Goal: Complete application form

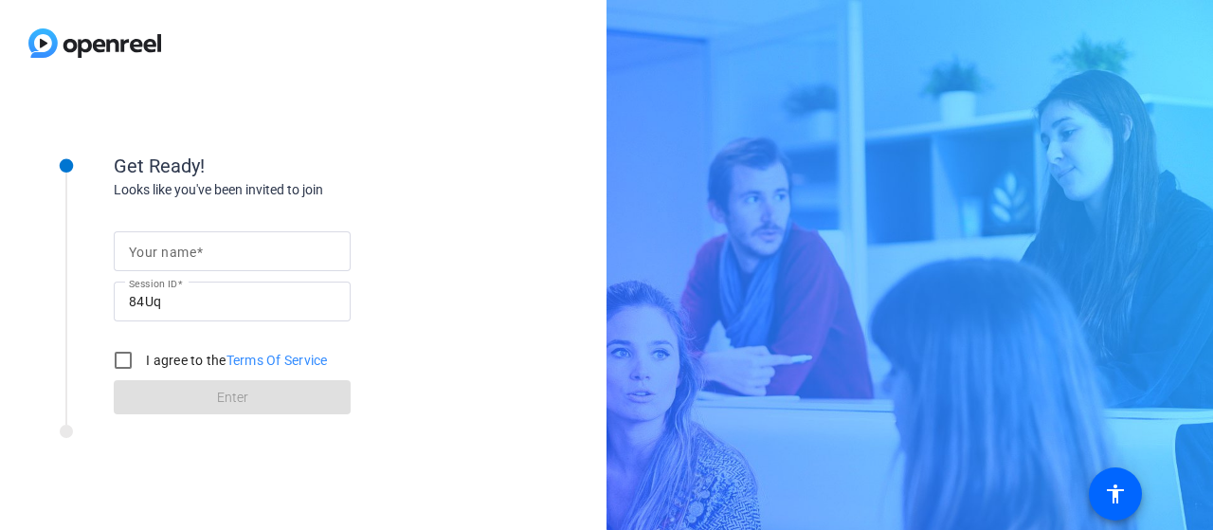
click at [227, 244] on input "Your name" at bounding box center [232, 251] width 207 height 23
type input "K"
type input "[PERSON_NAME], home"
click at [127, 359] on input "I agree to the Terms Of Service" at bounding box center [123, 360] width 38 height 38
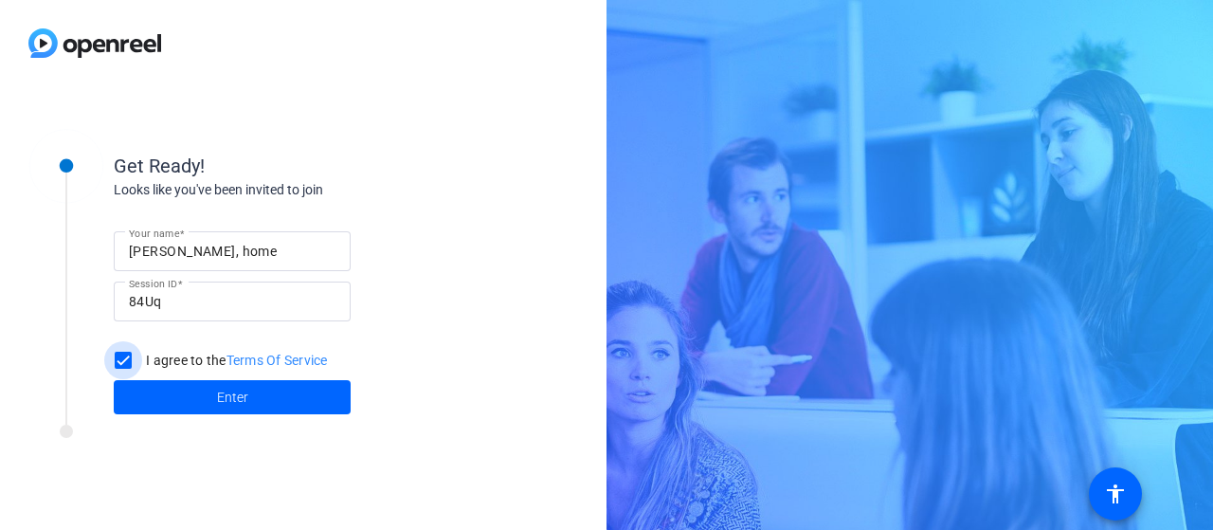
drag, startPoint x: 126, startPoint y: 359, endPoint x: 106, endPoint y: 356, distance: 20.3
click at [124, 359] on input "I agree to the Terms Of Service" at bounding box center [123, 360] width 38 height 38
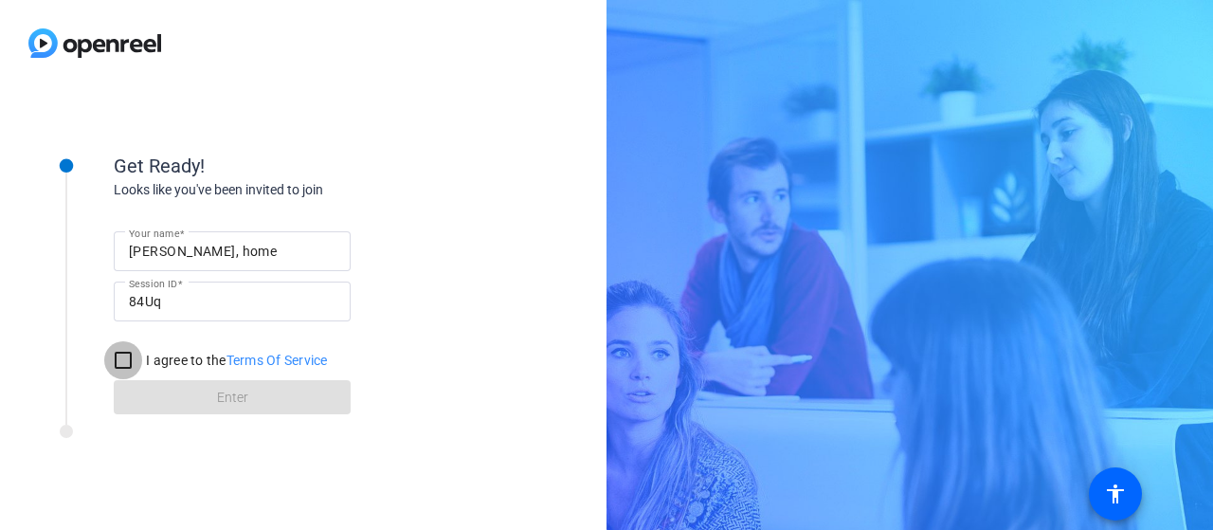
click at [126, 356] on input "I agree to the Terms Of Service" at bounding box center [123, 360] width 38 height 38
checkbox input "true"
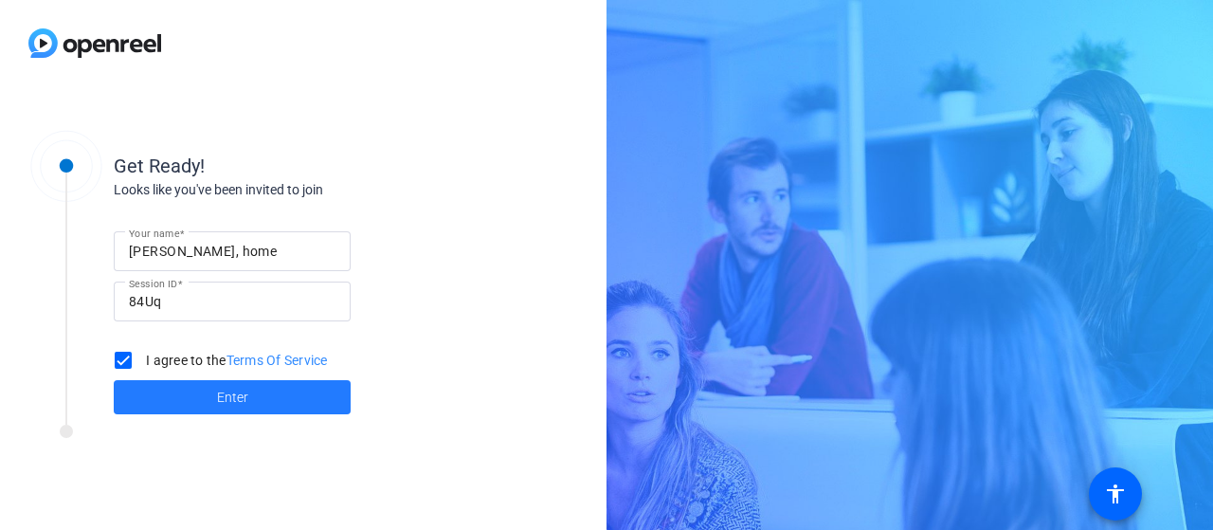
click at [235, 393] on span "Enter" at bounding box center [232, 398] width 31 height 20
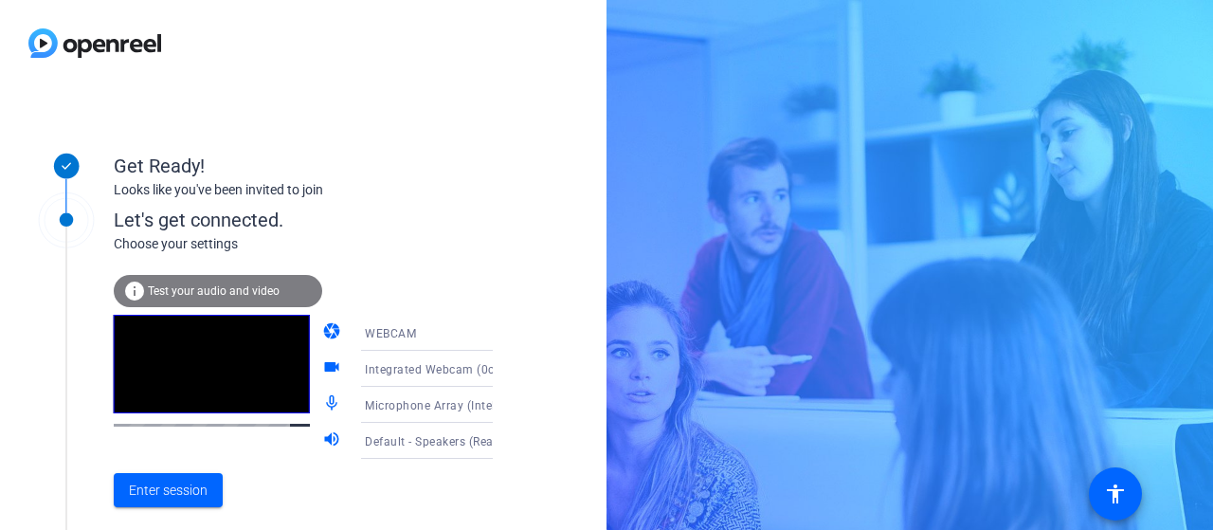
click at [200, 280] on div "info Test your audio and video" at bounding box center [218, 291] width 209 height 32
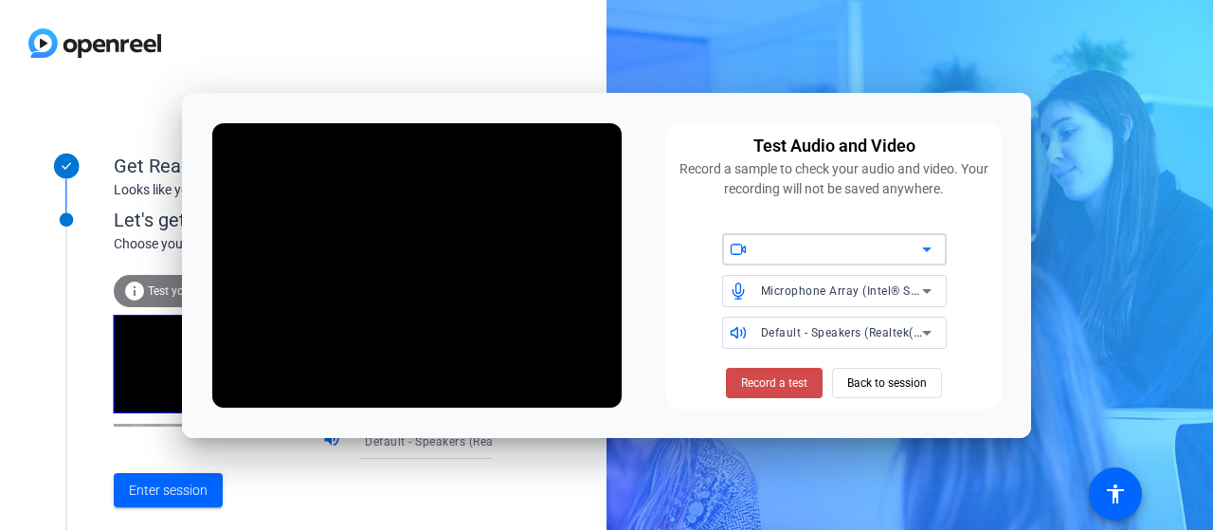
click at [787, 384] on span "Record a test" at bounding box center [774, 382] width 66 height 17
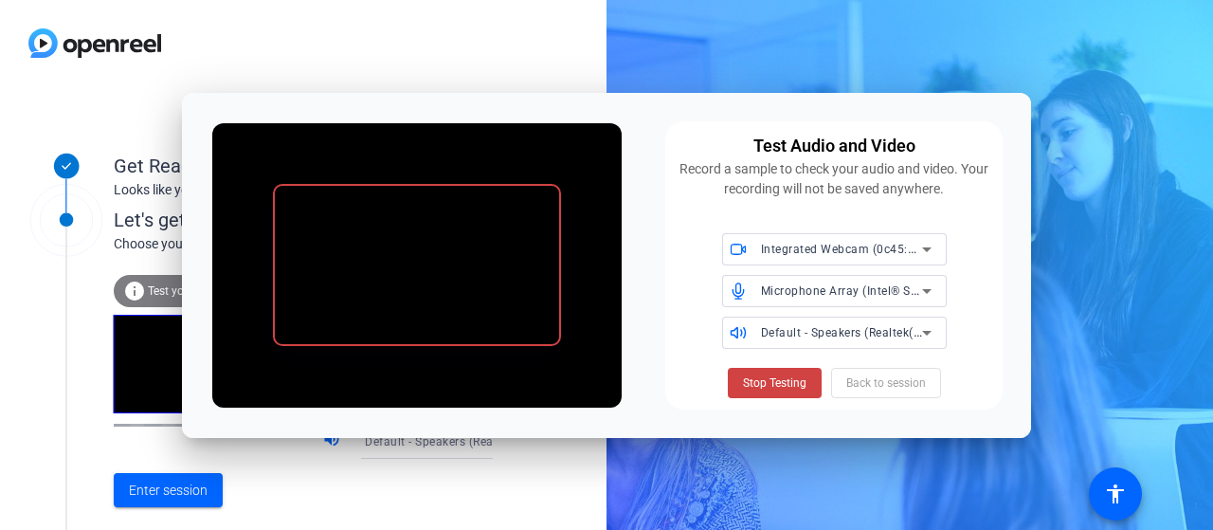
drag, startPoint x: 777, startPoint y: 382, endPoint x: 1102, endPoint y: 380, distance: 324.2
click at [777, 382] on span "Stop Testing" at bounding box center [775, 382] width 64 height 17
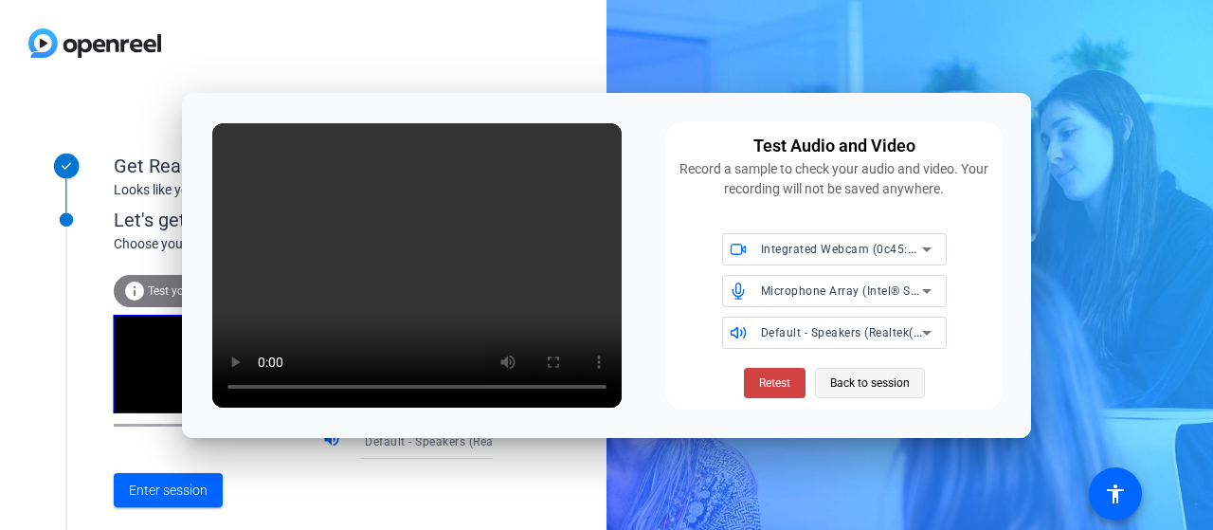
drag, startPoint x: 904, startPoint y: 384, endPoint x: 894, endPoint y: 382, distance: 10.6
click at [903, 382] on span "Back to session" at bounding box center [870, 383] width 80 height 36
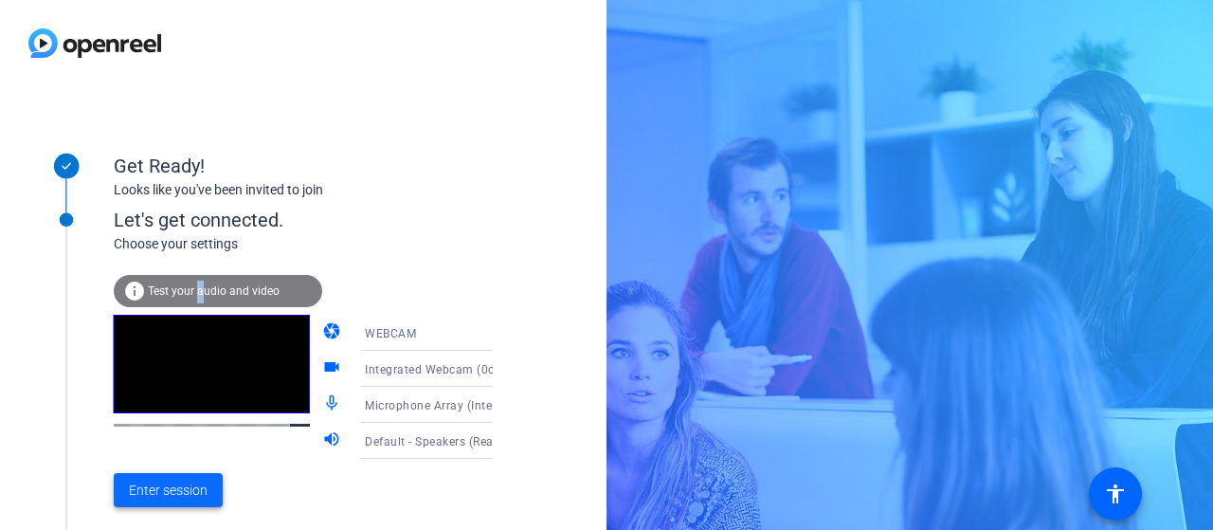
click at [164, 490] on span "Enter session" at bounding box center [168, 491] width 79 height 20
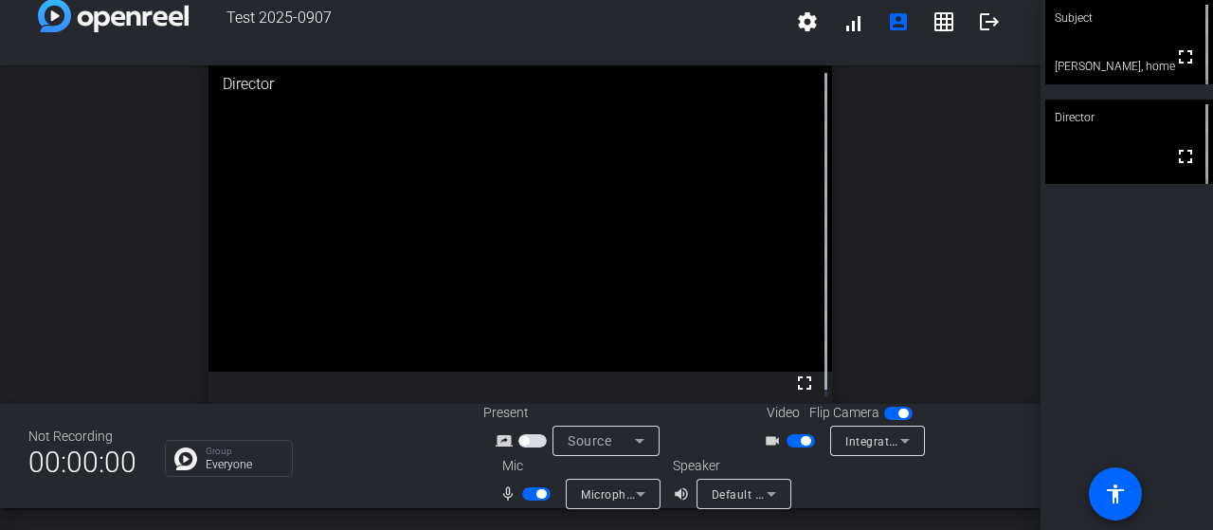
click at [636, 301] on video at bounding box center [521, 215] width 625 height 312
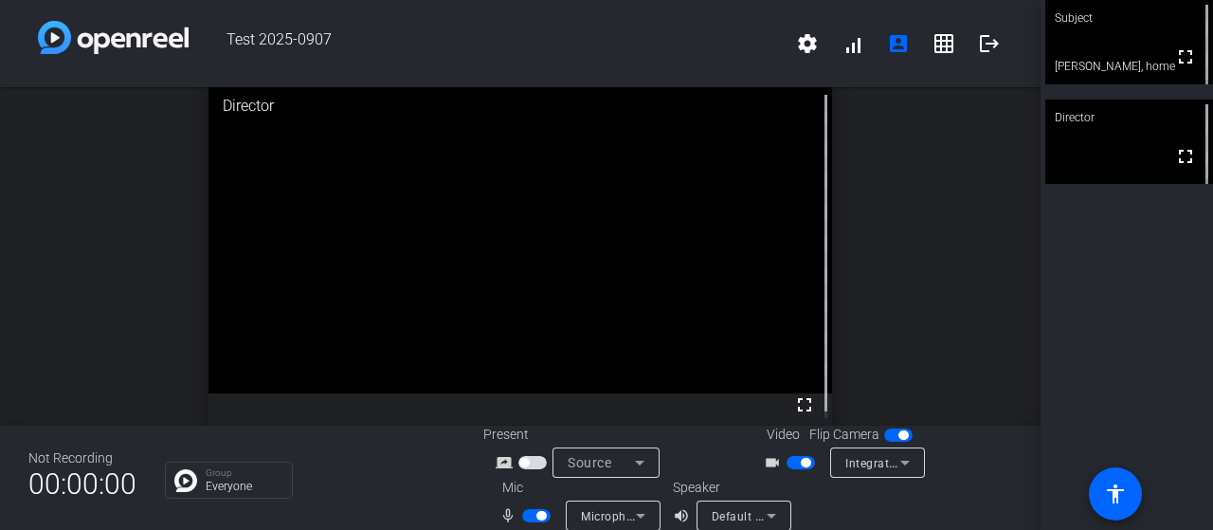
scroll to position [22, 0]
